Goal: Check status: Check status

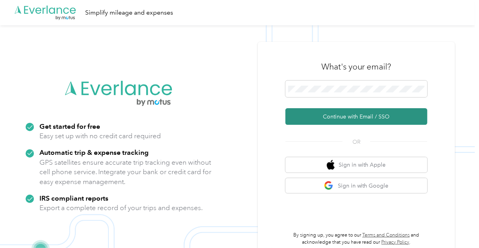
click at [345, 116] on button "Continue with Email / SSO" at bounding box center [356, 116] width 142 height 17
click at [350, 114] on button "Continue with Email / SSO" at bounding box center [356, 116] width 142 height 17
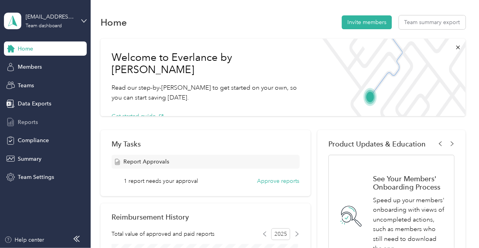
click at [23, 123] on span "Reports" at bounding box center [28, 122] width 20 height 8
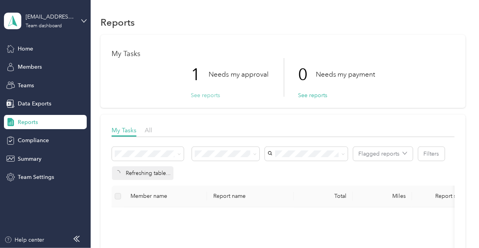
click at [204, 93] on button "See reports" at bounding box center [205, 95] width 29 height 8
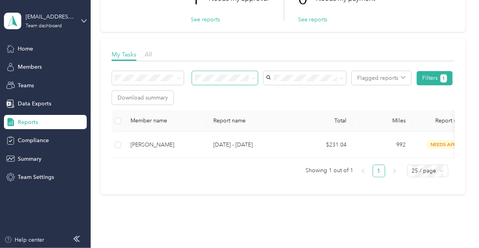
scroll to position [110, 0]
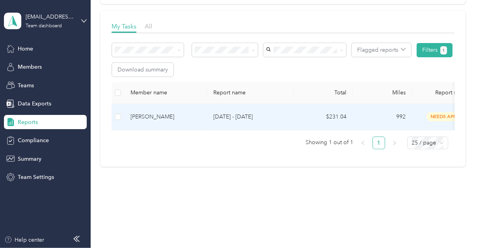
click at [150, 112] on div "ANDREW WEST" at bounding box center [166, 116] width 70 height 9
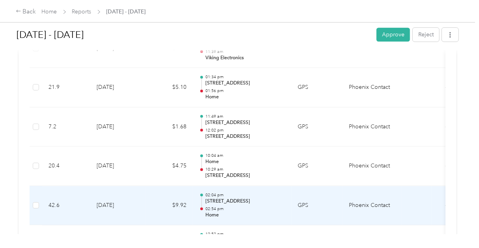
scroll to position [1025, 0]
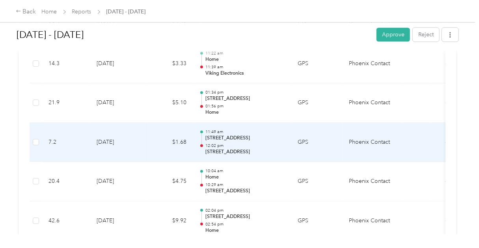
click at [223, 134] on p "7801 Lyndale Ave S, Bloomington, MN" at bounding box center [245, 137] width 80 height 7
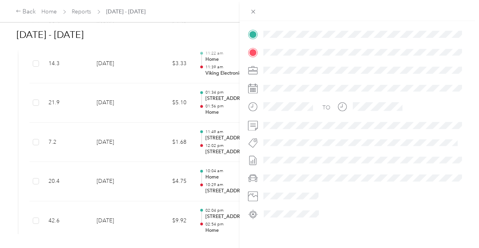
scroll to position [164, 0]
click at [217, 128] on div "Trip details This trip cannot be edited because it is either under review, appr…" at bounding box center [239, 124] width 479 height 248
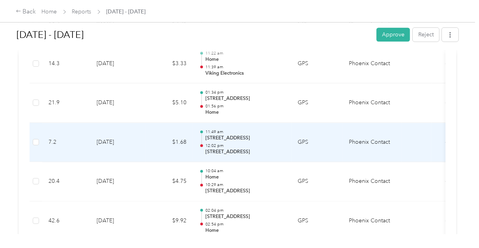
click at [216, 129] on p "11:49 am" at bounding box center [245, 132] width 80 height 6
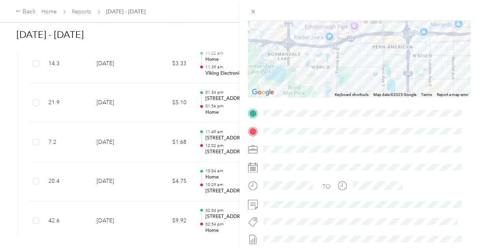
scroll to position [0, 0]
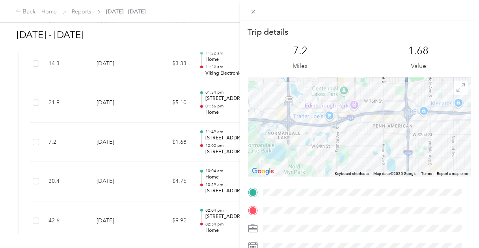
click at [149, 135] on div "Trip details This trip cannot be edited because it is either under review, appr…" at bounding box center [239, 124] width 479 height 248
